Goal: Task Accomplishment & Management: Complete application form

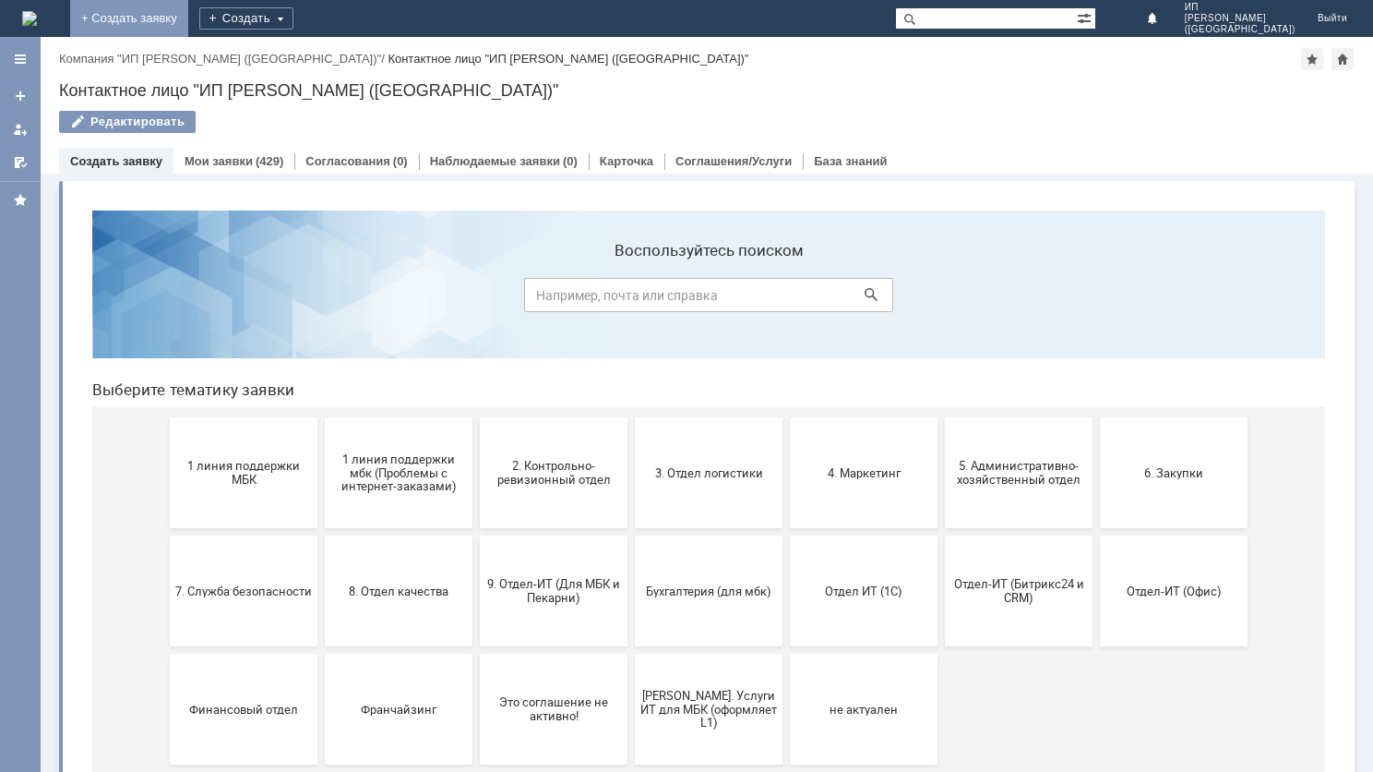
click at [188, 6] on link "+ Создать заявку" at bounding box center [129, 18] width 118 height 37
click at [188, 17] on link "+ Создать заявку" at bounding box center [129, 18] width 118 height 37
click at [1146, 583] on span "Отдел-ИТ (Офис)" at bounding box center [1174, 590] width 137 height 14
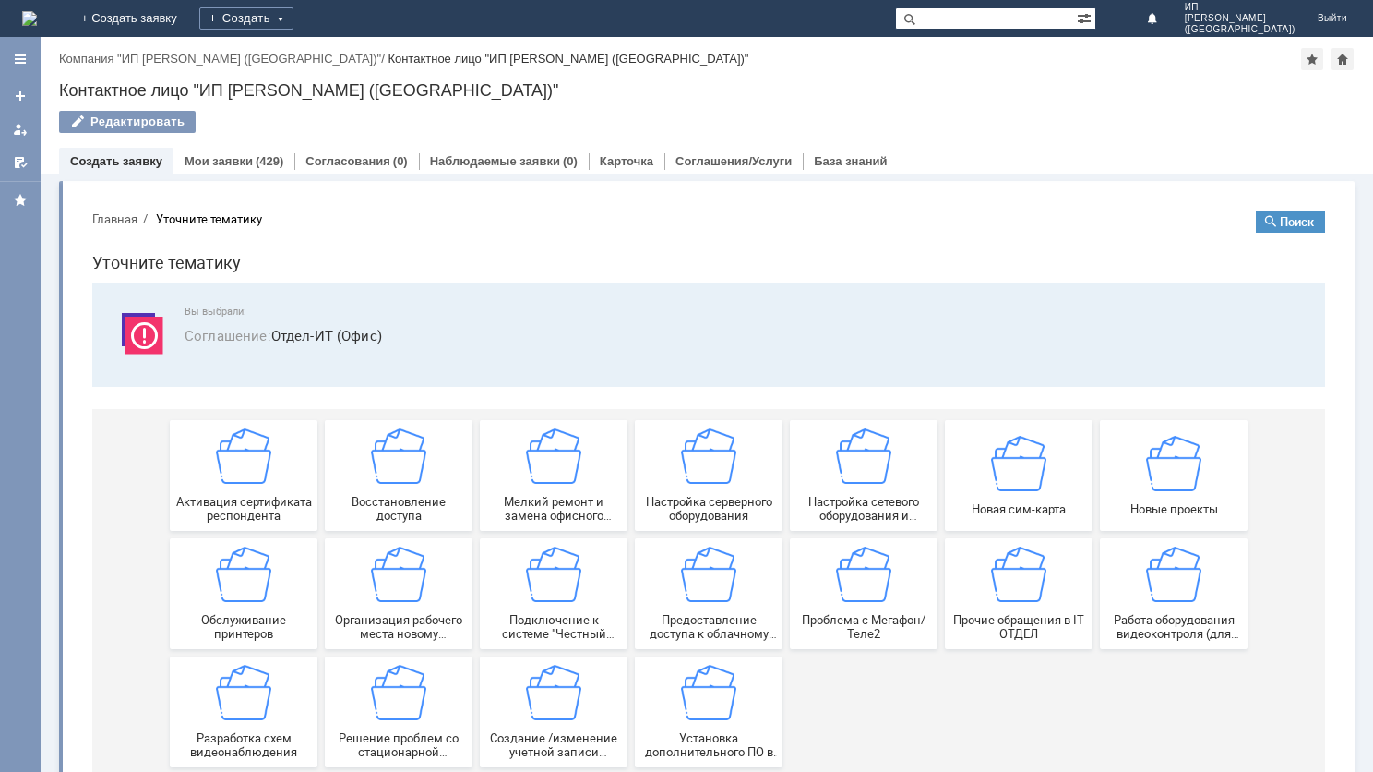
scroll to position [44, 0]
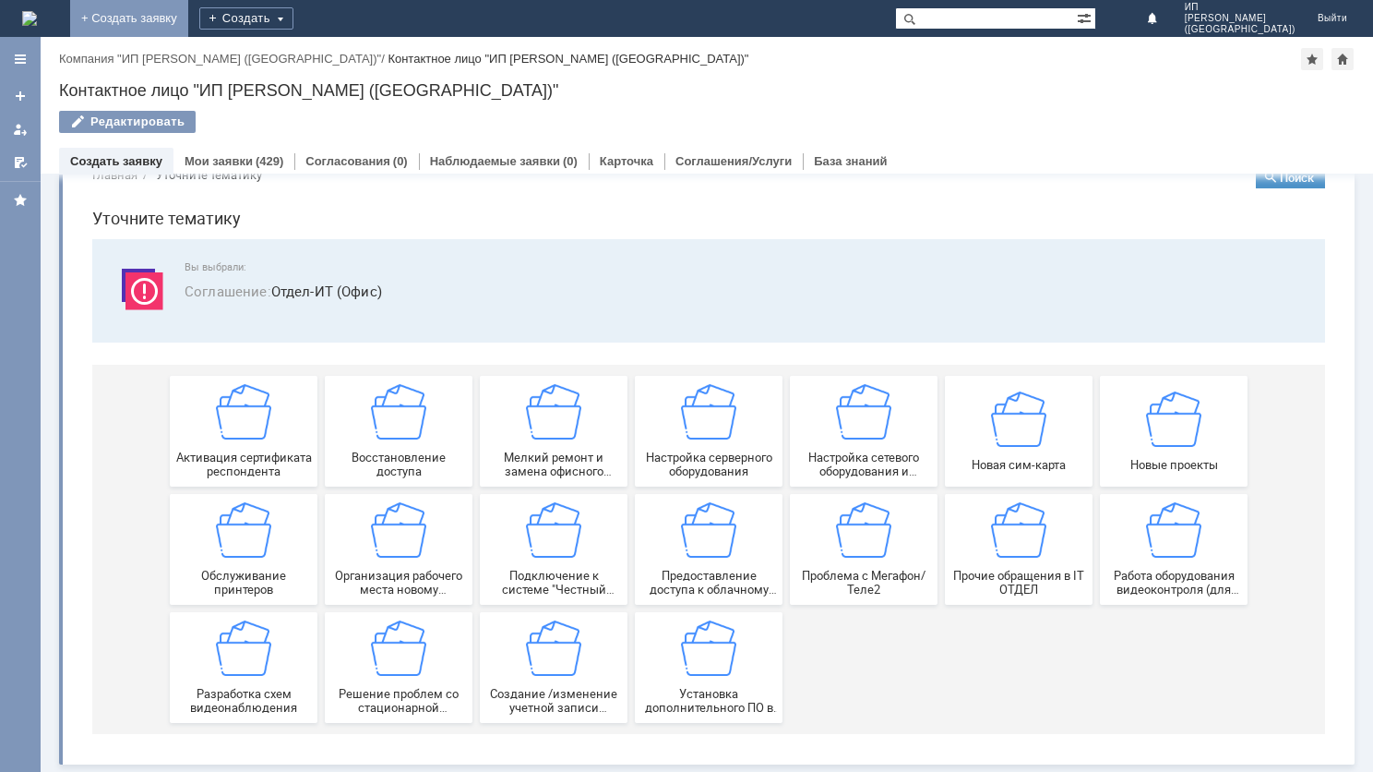
click at [188, 11] on link "+ Создать заявку" at bounding box center [129, 18] width 118 height 37
click at [37, 21] on img at bounding box center [29, 18] width 15 height 15
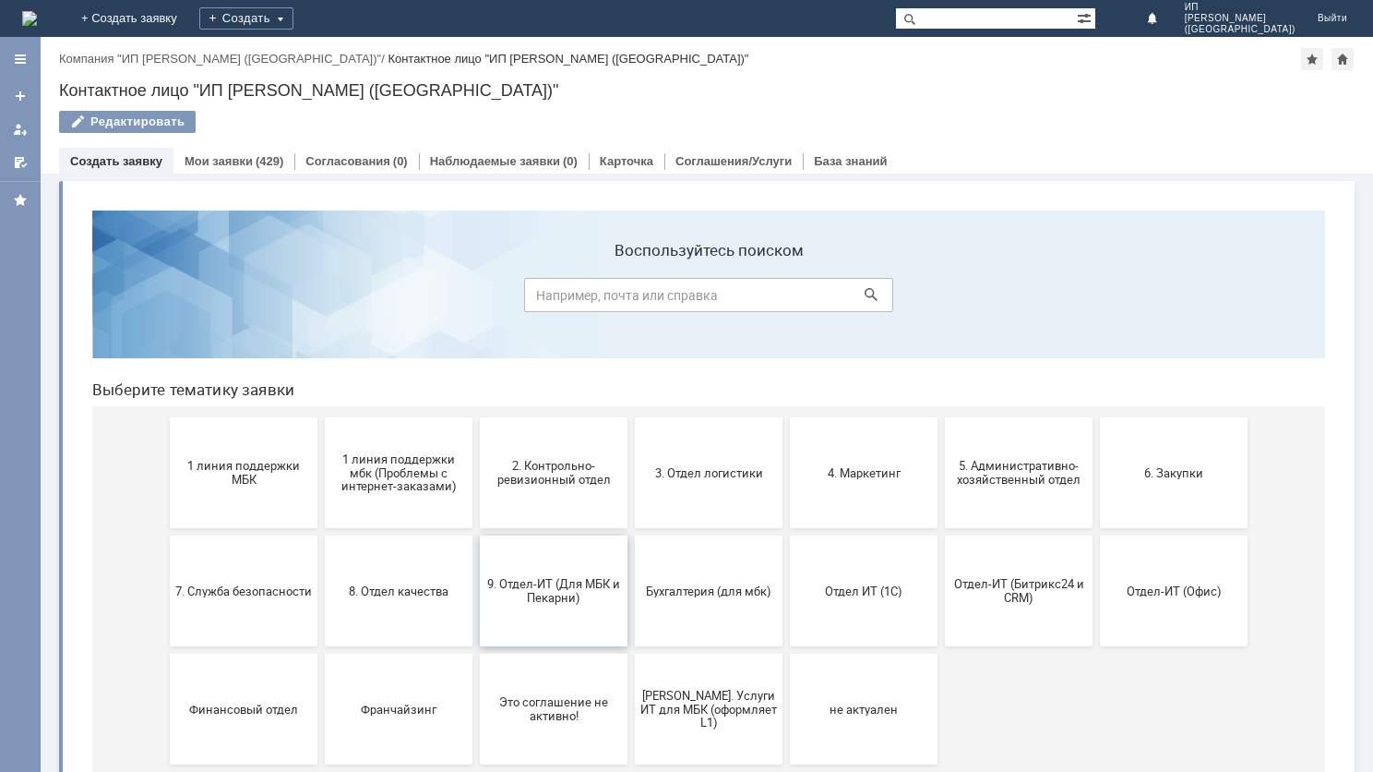
drag, startPoint x: 569, startPoint y: 622, endPoint x: 653, endPoint y: 821, distance: 215.1
click at [569, 622] on button "9. Отдел-ИТ (Для МБК и Пекарни)" at bounding box center [554, 590] width 148 height 111
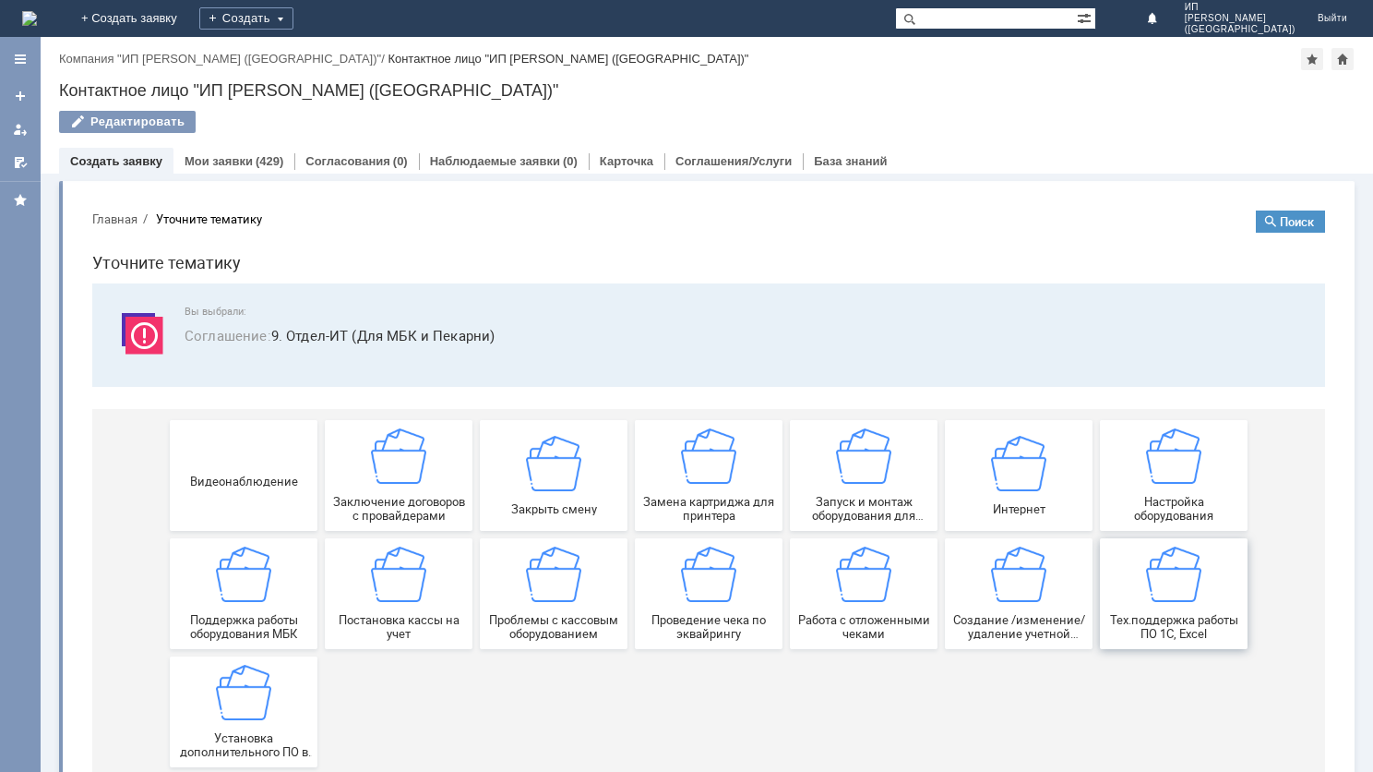
click at [1180, 613] on span "Тех.поддержка работы ПО 1С, Excel" at bounding box center [1174, 627] width 137 height 28
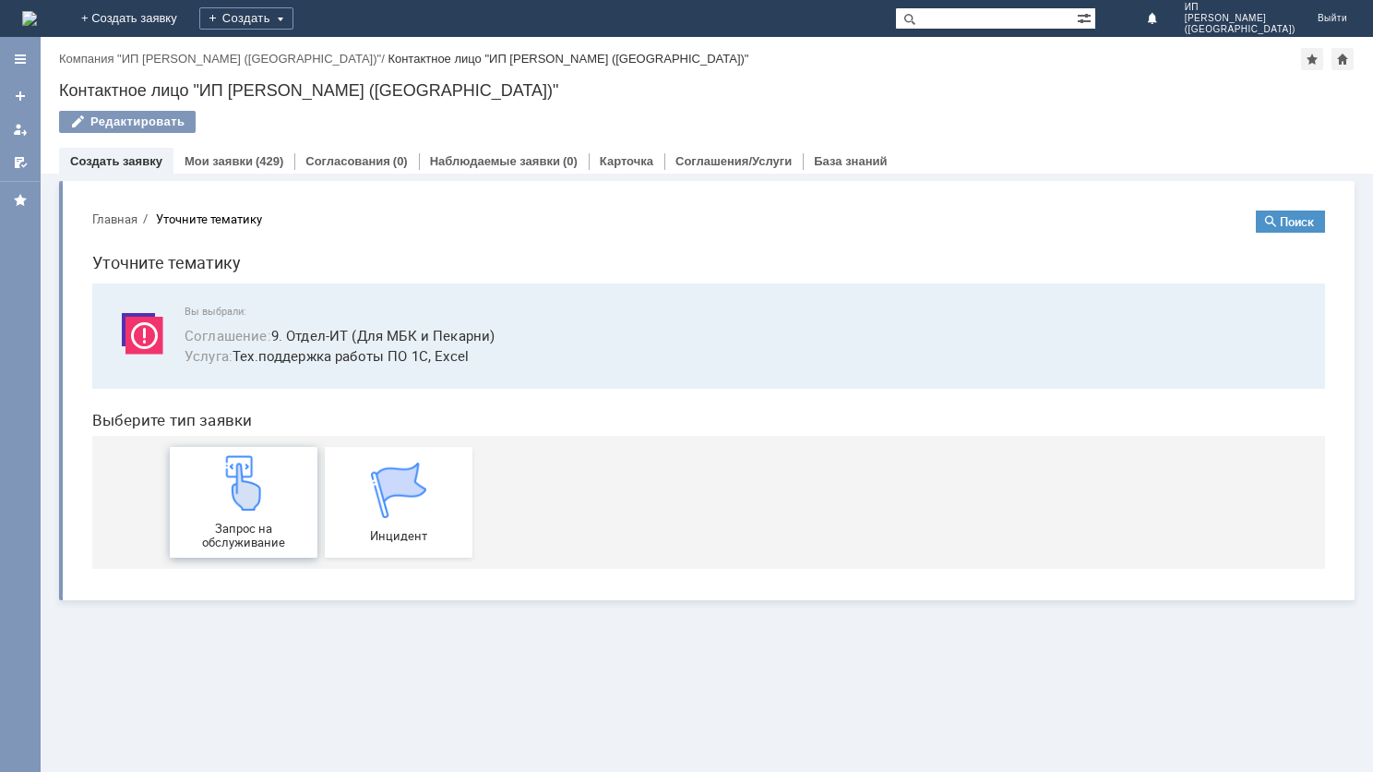
click at [248, 498] on img at bounding box center [243, 482] width 55 height 55
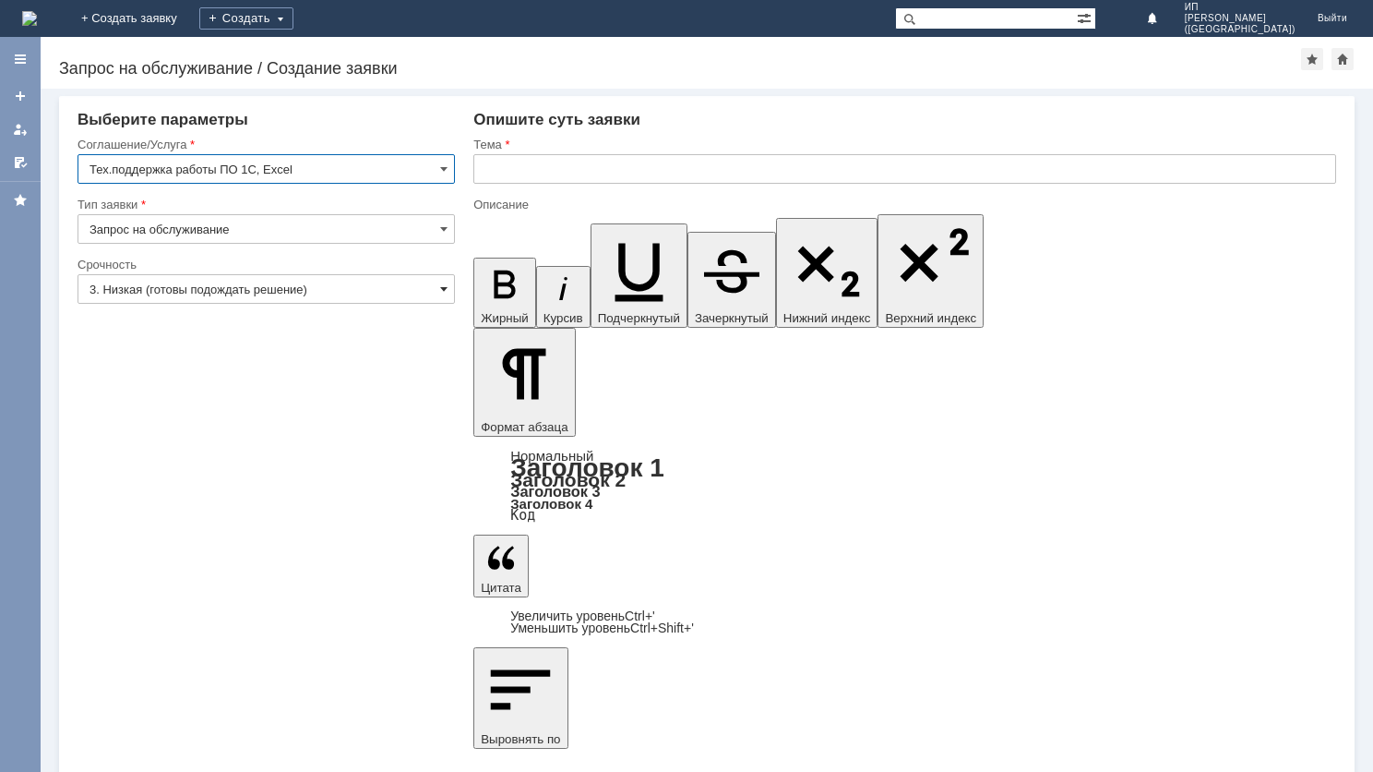
click at [443, 294] on span at bounding box center [443, 289] width 7 height 15
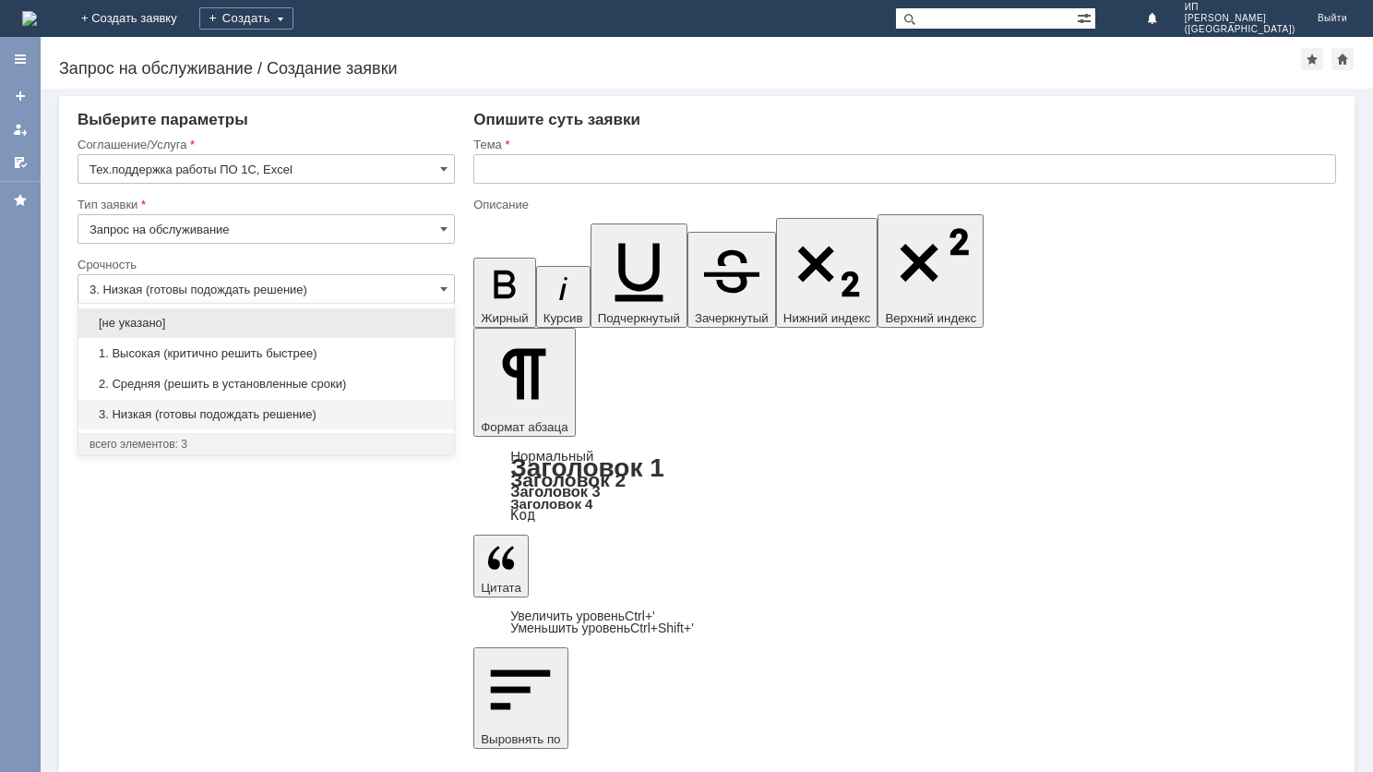
drag, startPoint x: 380, startPoint y: 372, endPoint x: 400, endPoint y: 373, distance: 19.4
click at [380, 372] on div "2. Средняя (решить в установленные сроки)" at bounding box center [266, 384] width 376 height 30
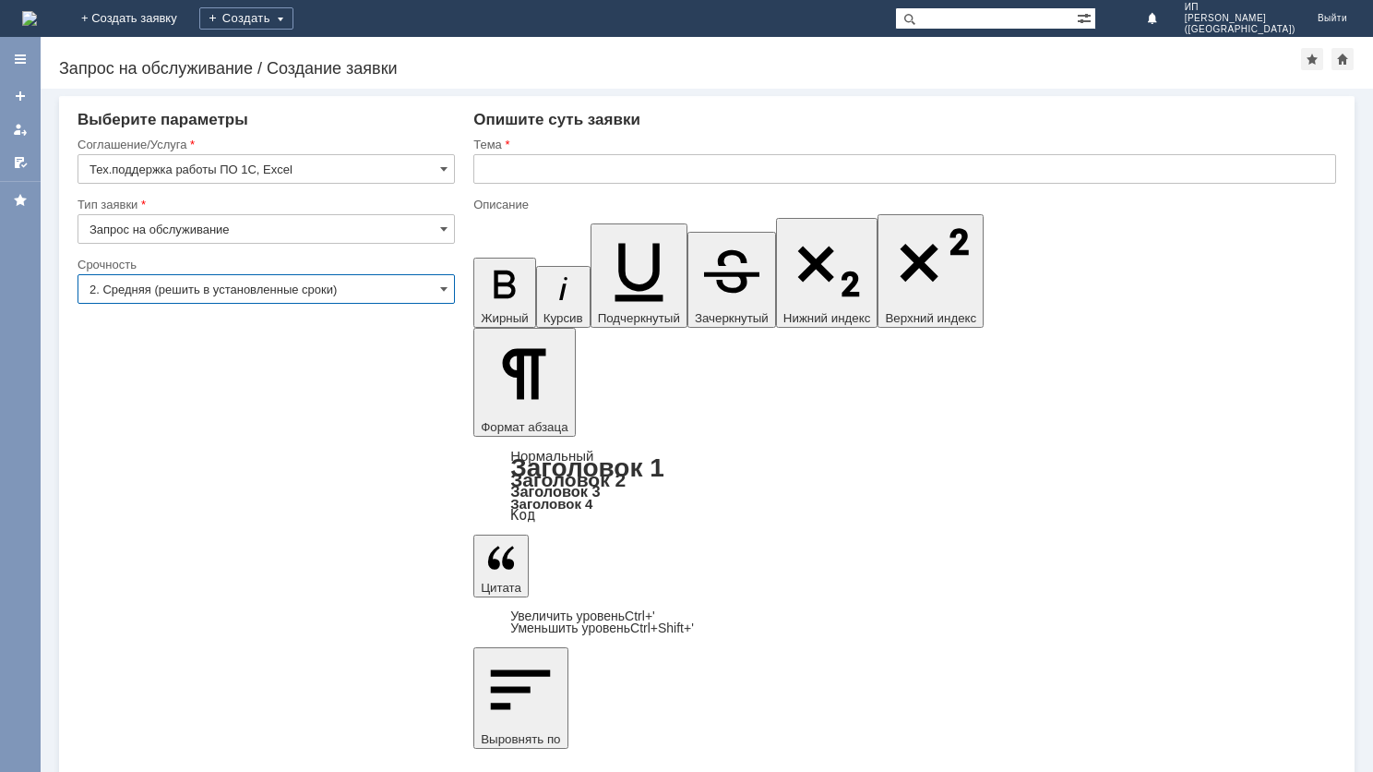
type input "2. Средняя (решить в установленные сроки)"
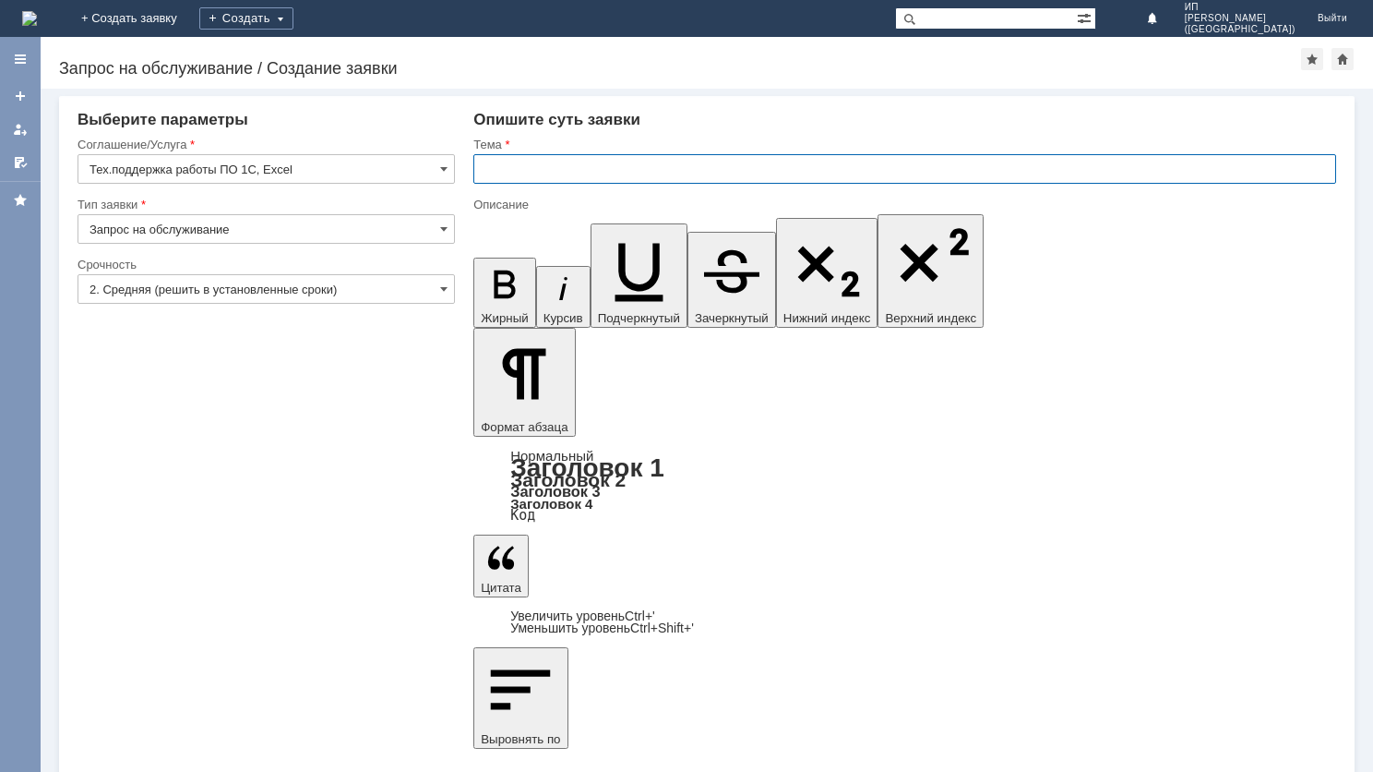
click at [580, 171] on input "text" at bounding box center [904, 169] width 863 height 30
type input "Доработка обмена ЭДО"
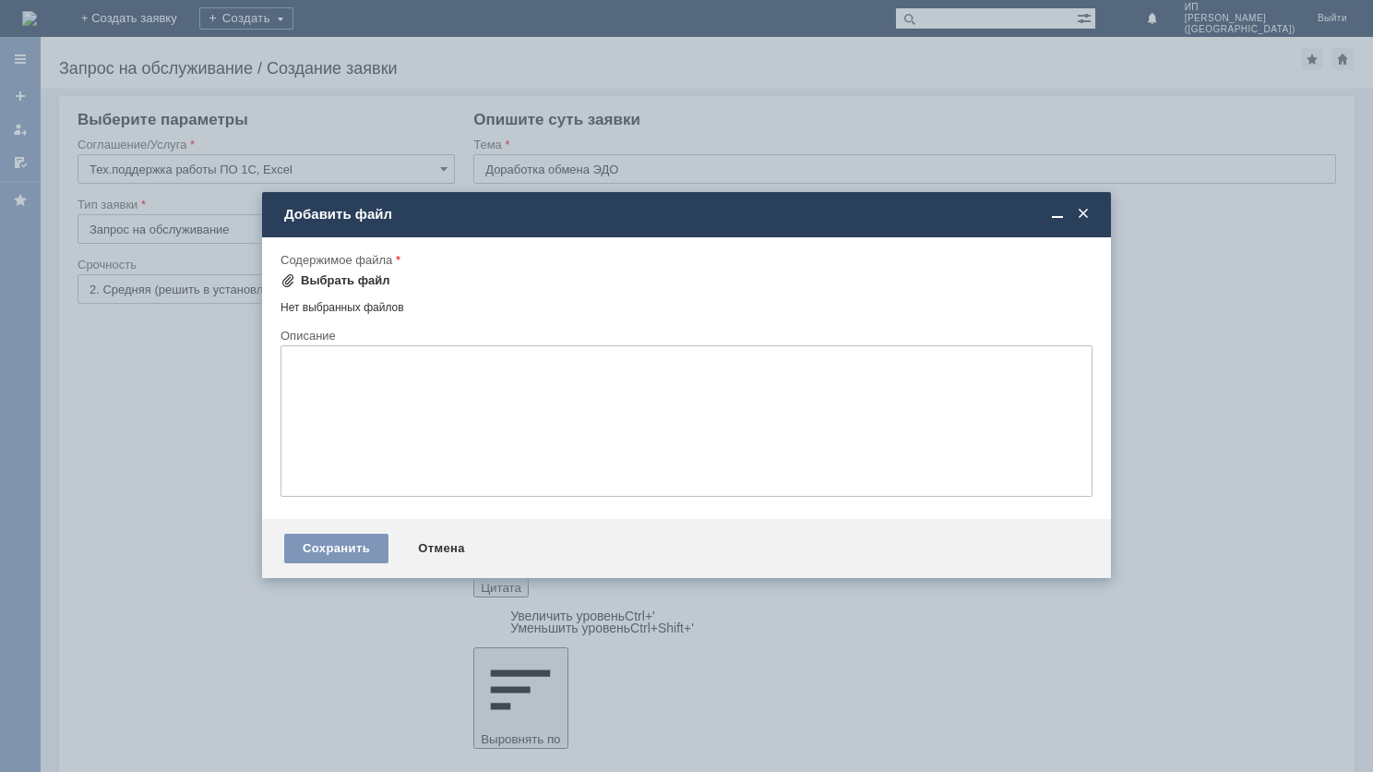
click at [374, 284] on div "Выбрать файл" at bounding box center [346, 280] width 90 height 15
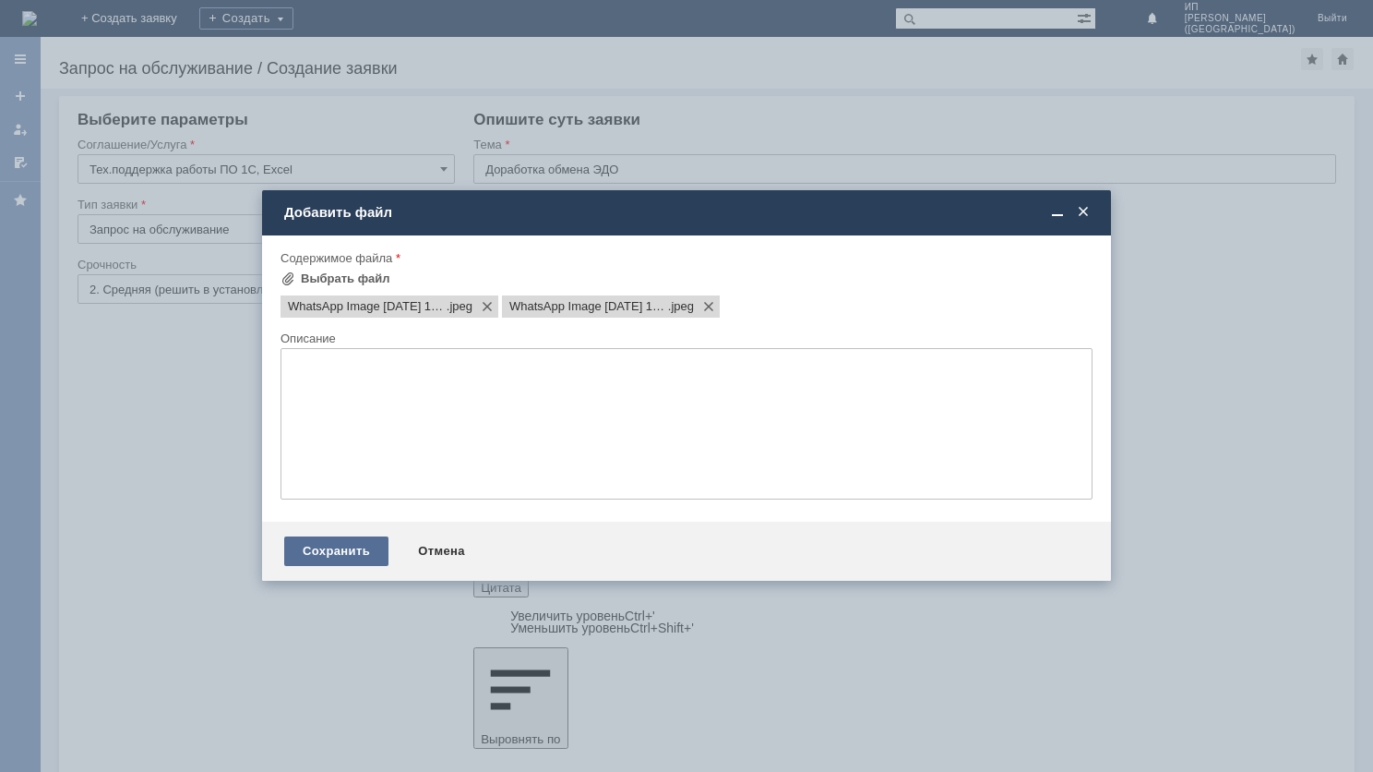
click at [344, 553] on div "Сохранить" at bounding box center [336, 551] width 104 height 30
